Goal: Task Accomplishment & Management: Use online tool/utility

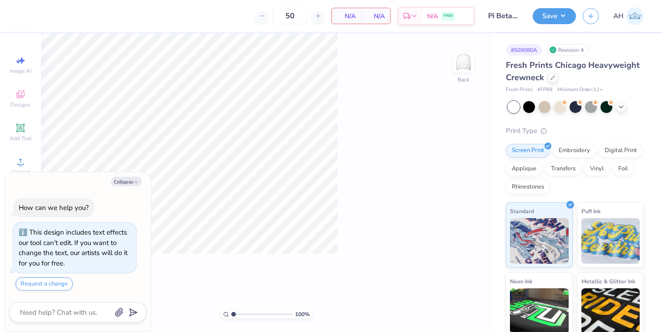
scroll to position [5, 0]
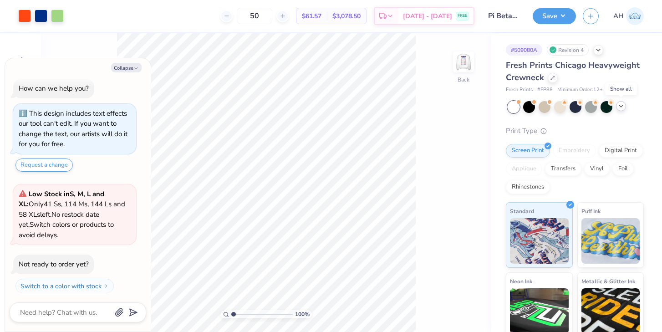
click at [623, 106] on icon at bounding box center [620, 105] width 7 height 7
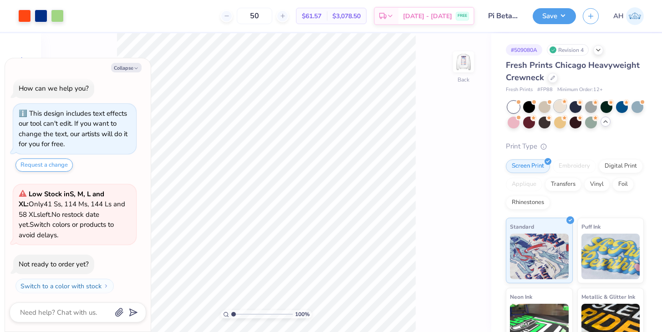
click at [565, 106] on div at bounding box center [560, 106] width 12 height 12
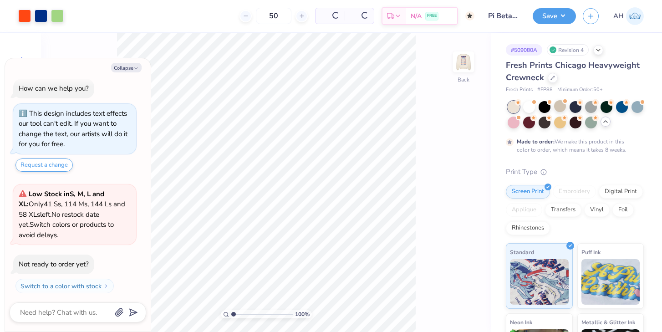
type textarea "x"
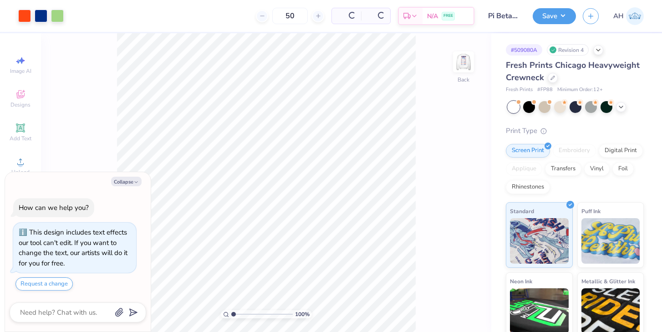
type textarea "x"
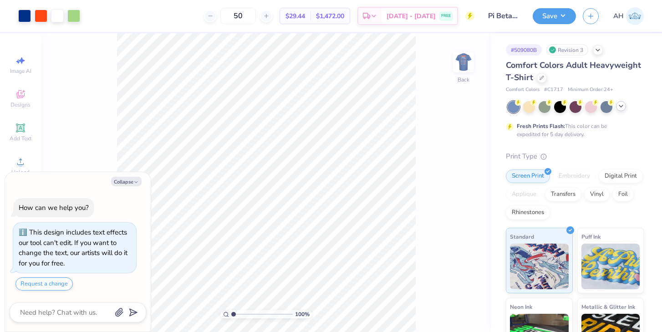
click at [620, 108] on icon at bounding box center [620, 105] width 7 height 7
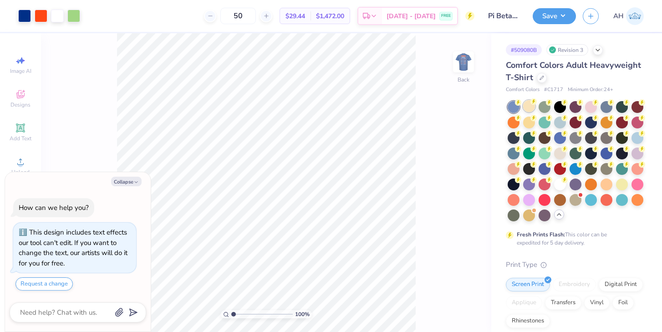
click at [534, 100] on circle at bounding box center [533, 101] width 6 height 6
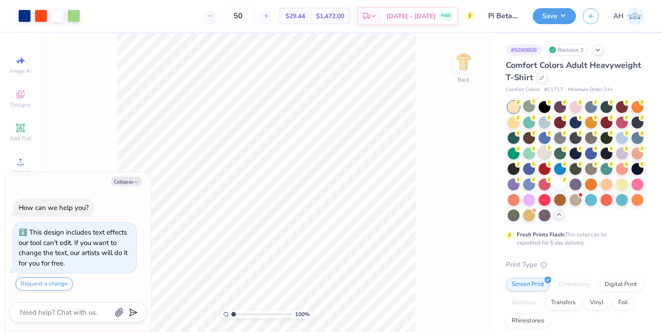
click at [544, 156] on div at bounding box center [544, 153] width 12 height 12
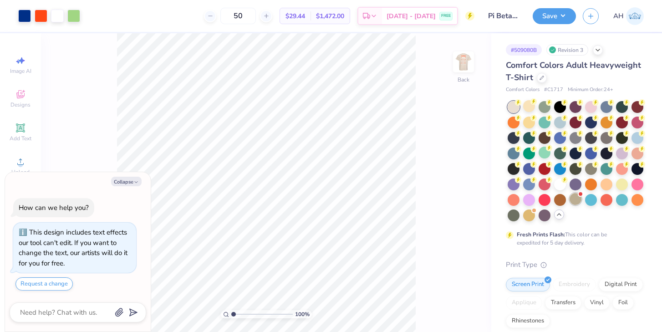
click at [575, 202] on div at bounding box center [575, 199] width 12 height 12
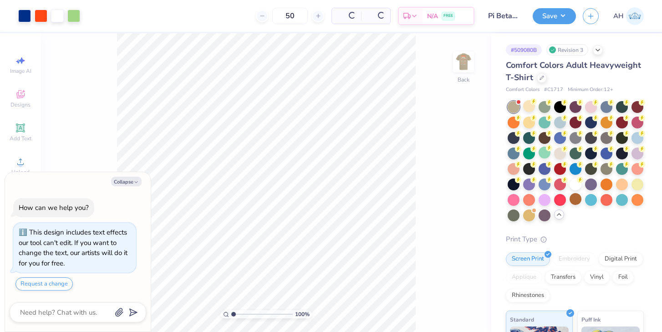
scroll to position [3, 0]
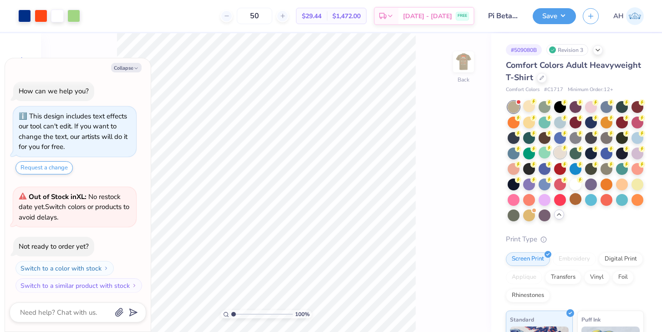
click at [561, 158] on div at bounding box center [560, 153] width 12 height 12
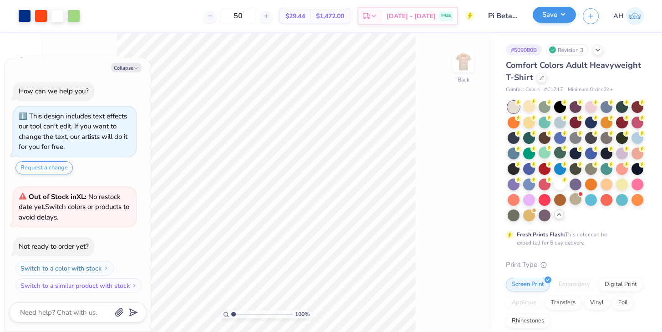
click at [541, 17] on button "Save" at bounding box center [553, 15] width 43 height 16
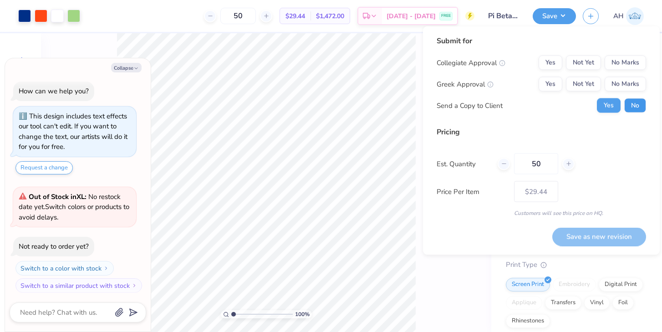
click at [631, 105] on button "No" at bounding box center [635, 105] width 22 height 15
type textarea "x"
click at [593, 62] on button "Not Yet" at bounding box center [583, 63] width 35 height 15
click at [593, 82] on button "Not Yet" at bounding box center [583, 84] width 35 height 15
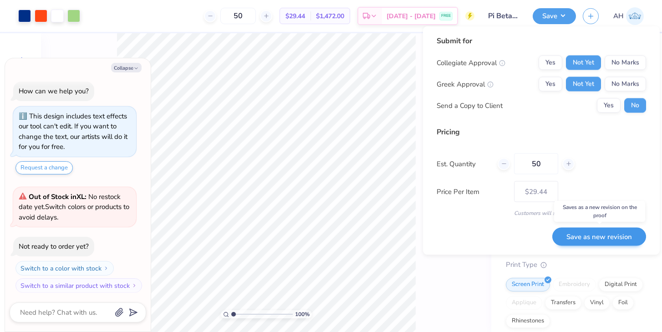
click at [615, 238] on button "Save as new revision" at bounding box center [599, 236] width 94 height 19
type input "$29.44"
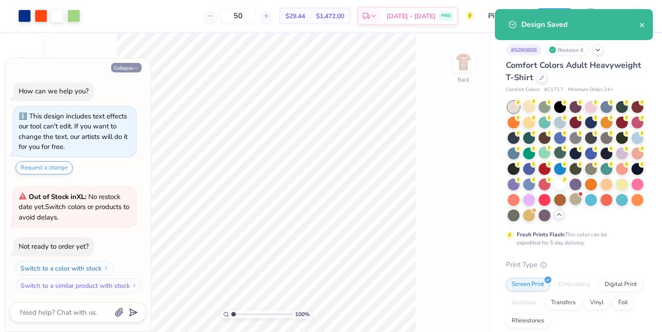
click at [122, 68] on button "Collapse" at bounding box center [126, 68] width 30 height 10
type textarea "x"
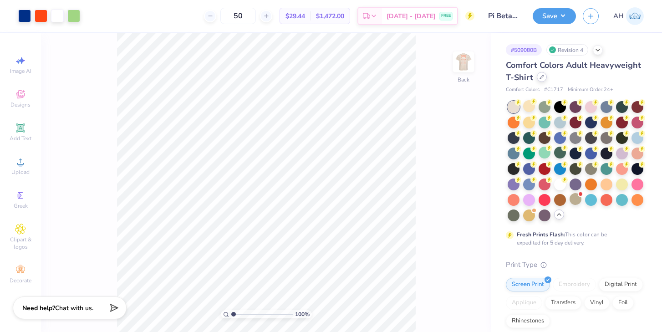
click at [540, 78] on icon at bounding box center [542, 77] width 4 height 4
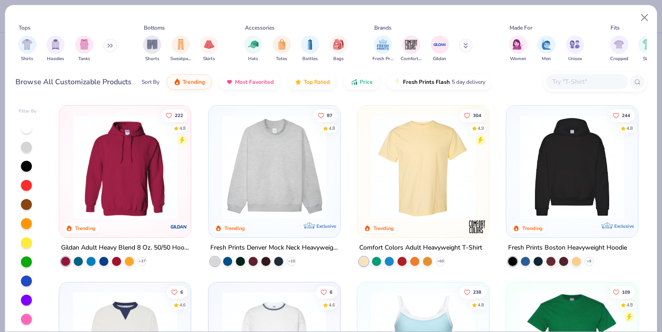
click at [565, 81] on input "text" at bounding box center [586, 81] width 70 height 10
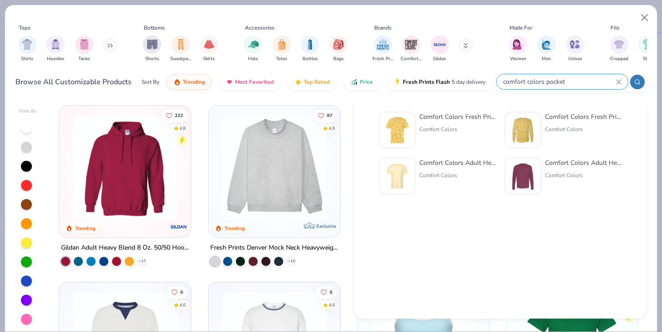
type input "comfort colors pocket"
click at [428, 167] on div "Comfort Colors Adult Heavyweight RS Pocket T-Shirt" at bounding box center [457, 163] width 76 height 10
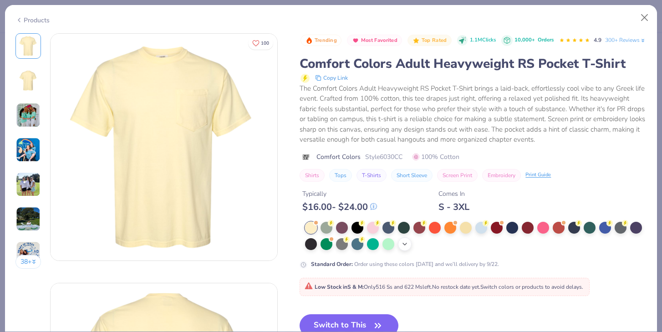
click at [404, 248] on icon at bounding box center [404, 243] width 7 height 7
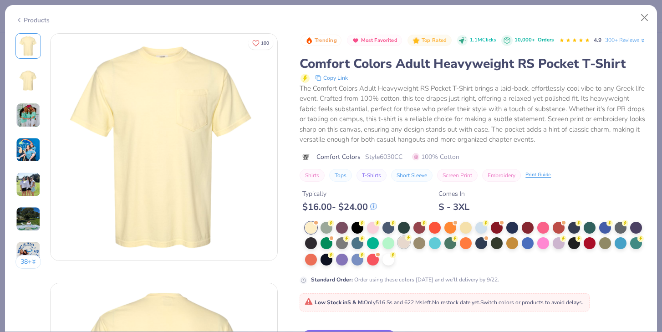
click at [406, 248] on div at bounding box center [404, 242] width 12 height 12
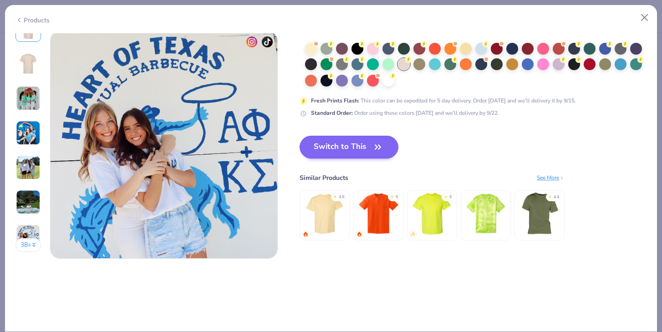
scroll to position [1495, 0]
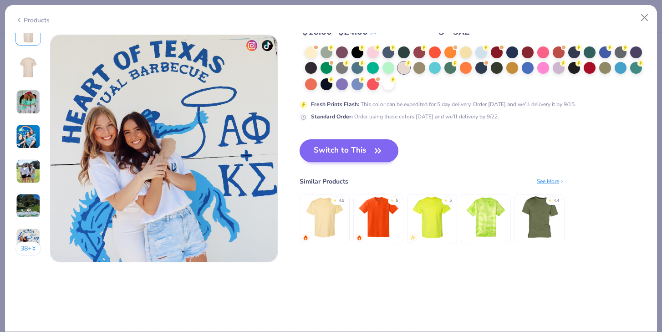
click at [365, 150] on button "Switch to This" at bounding box center [348, 150] width 99 height 23
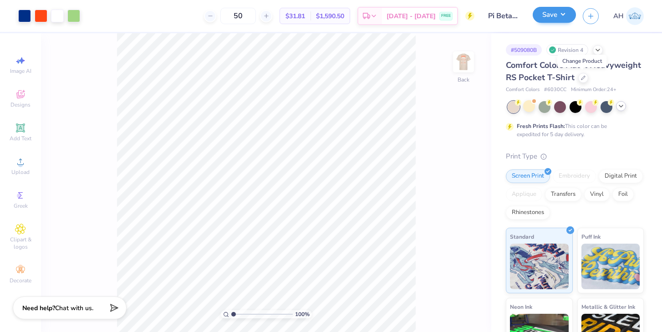
click at [541, 19] on button "Save" at bounding box center [553, 15] width 43 height 16
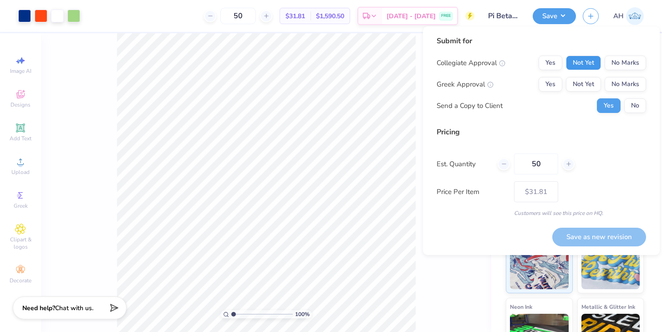
click at [586, 67] on button "Not Yet" at bounding box center [583, 63] width 35 height 15
click at [586, 84] on button "Not Yet" at bounding box center [583, 84] width 35 height 15
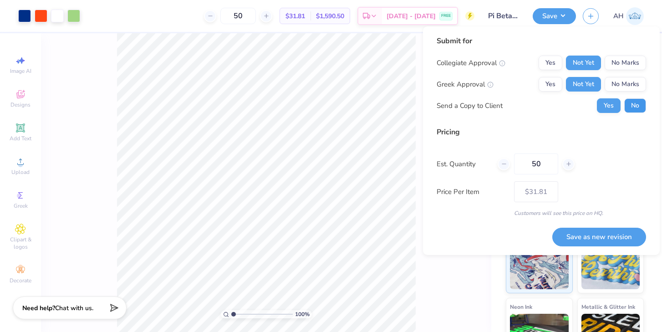
click at [627, 104] on button "No" at bounding box center [635, 105] width 22 height 15
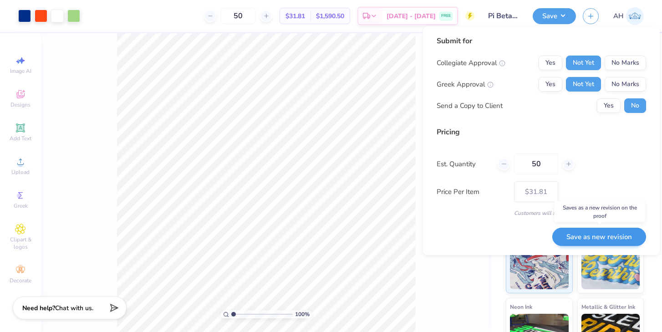
click at [615, 238] on button "Save as new revision" at bounding box center [599, 236] width 94 height 19
type input "$31.81"
